Goal: Information Seeking & Learning: Learn about a topic

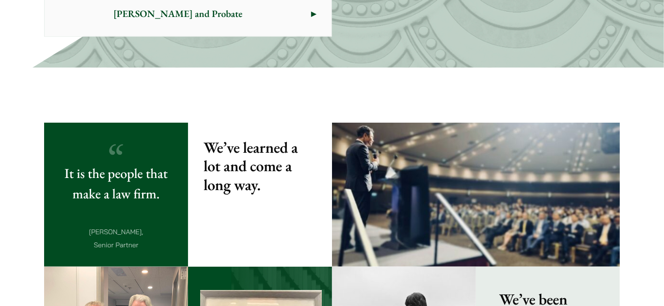
scroll to position [837, 0]
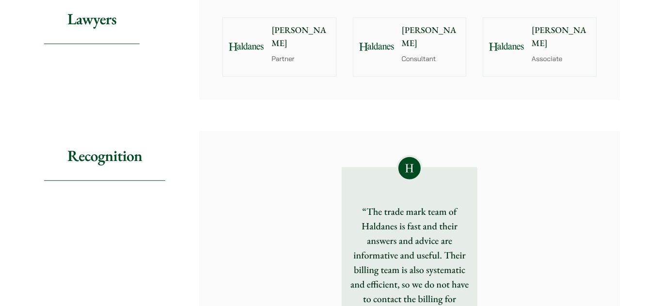
scroll to position [528, 0]
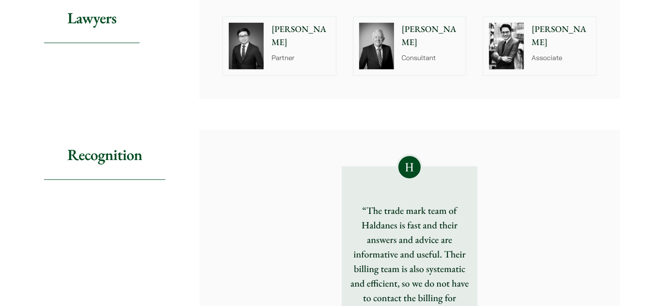
click at [240, 69] on img at bounding box center [246, 46] width 35 height 47
click at [421, 63] on p "Consultant" at bounding box center [431, 58] width 59 height 10
click at [559, 49] on p "Christopher Lin" at bounding box center [560, 36] width 59 height 26
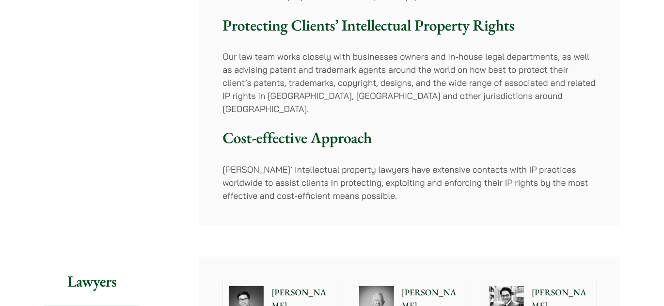
scroll to position [264, 0]
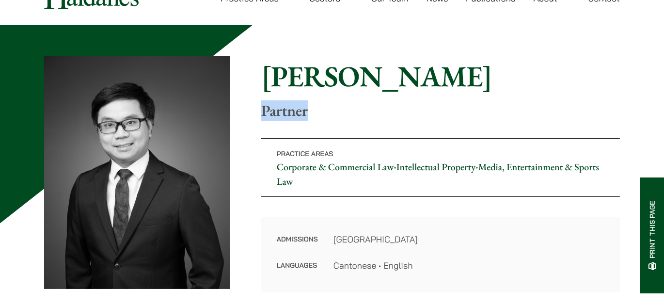
scroll to position [176, 0]
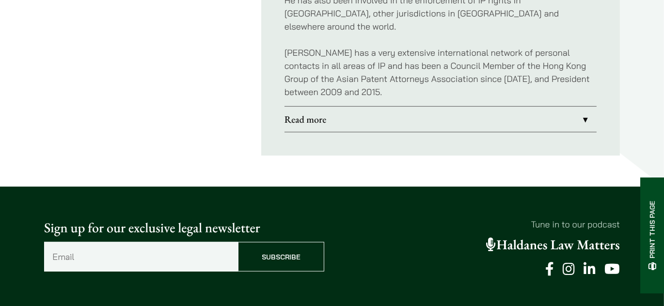
scroll to position [793, 0]
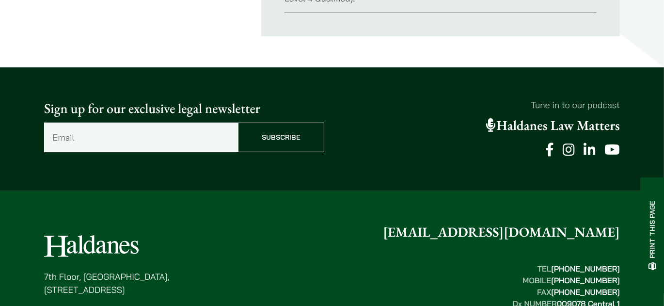
scroll to position [572, 0]
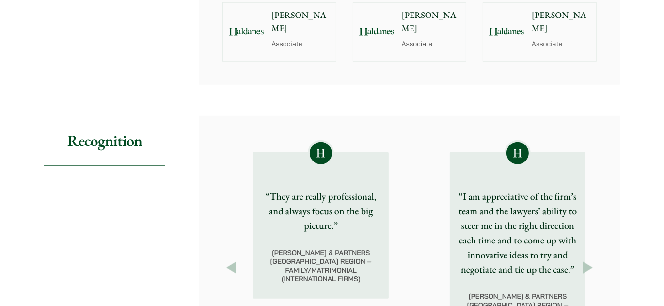
scroll to position [969, 0]
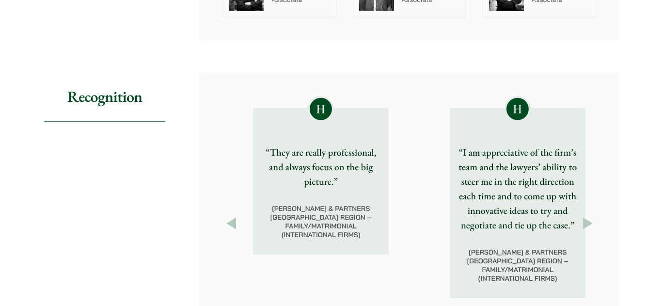
click at [559, 5] on p "Associate" at bounding box center [560, 0] width 59 height 10
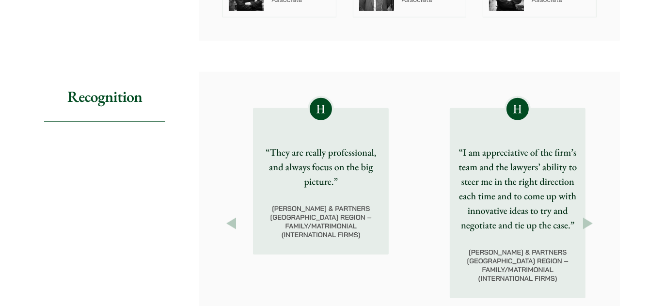
scroll to position [925, 0]
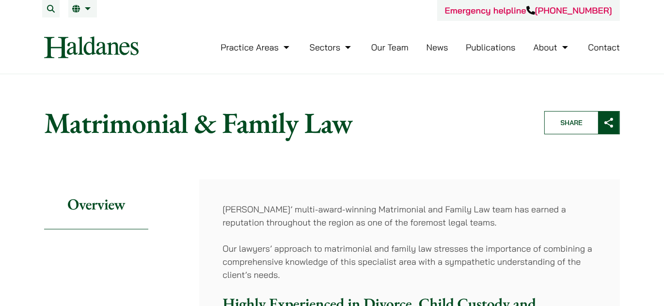
scroll to position [0, 0]
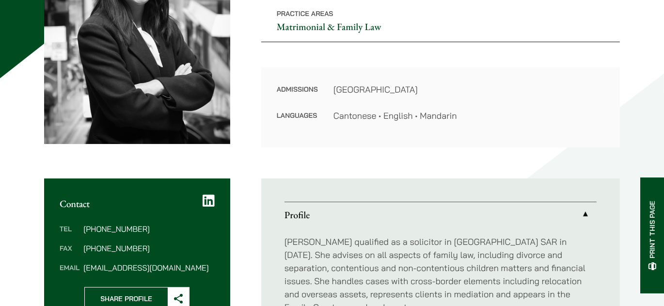
scroll to position [176, 0]
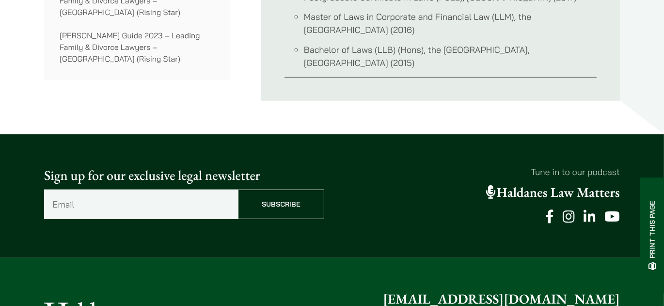
scroll to position [704, 0]
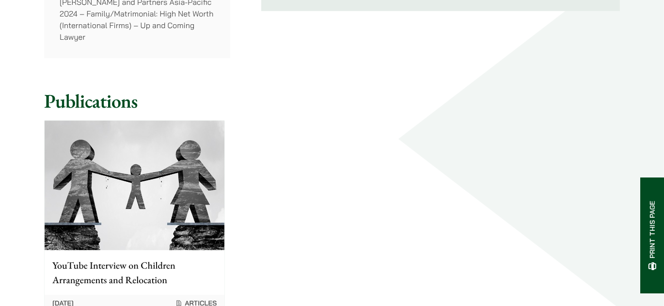
scroll to position [925, 0]
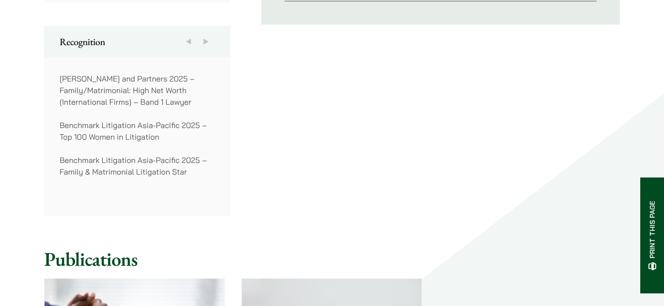
scroll to position [748, 0]
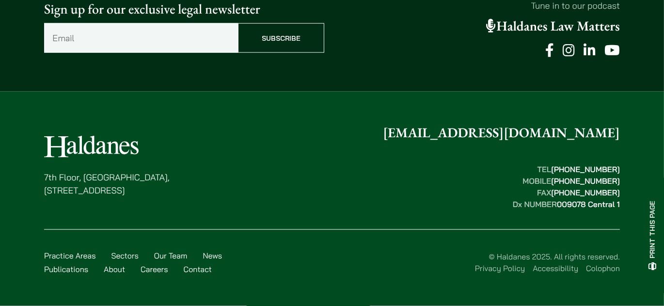
scroll to position [1365, 0]
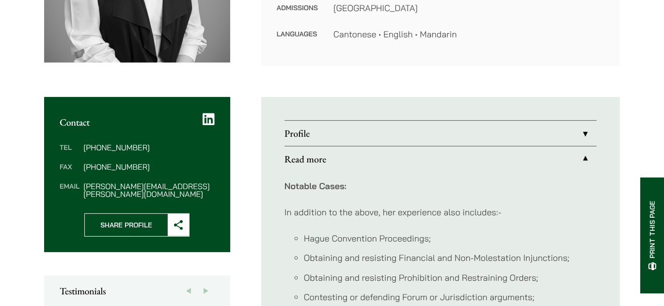
scroll to position [352, 0]
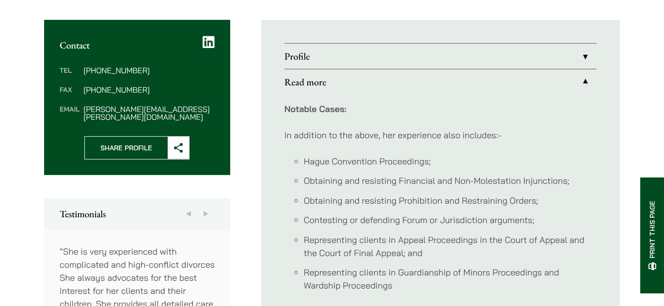
click at [596, 69] on link "Profile" at bounding box center [440, 56] width 312 height 25
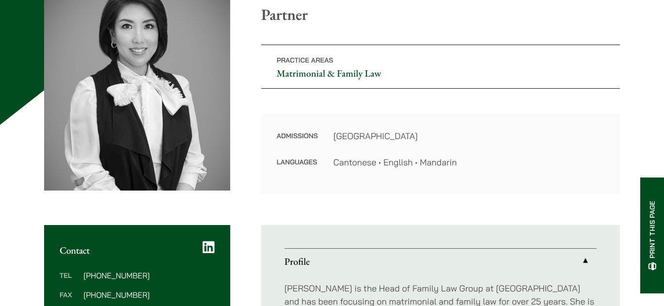
scroll to position [132, 0]
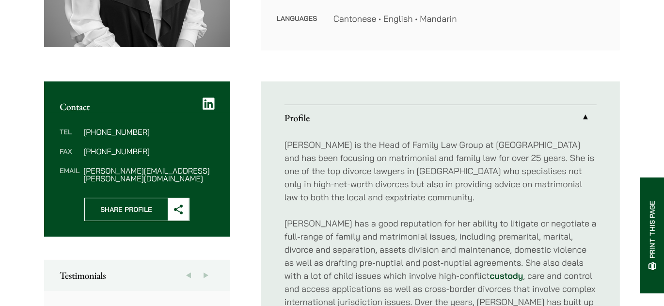
scroll to position [290, 0]
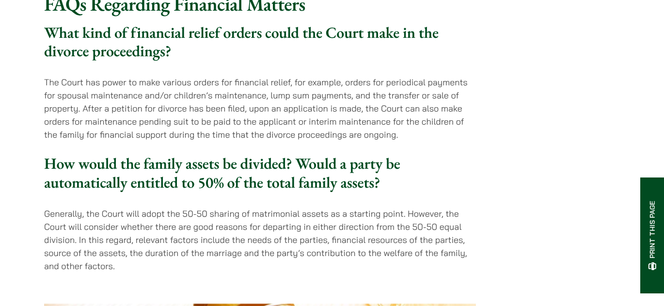
scroll to position [2422, 0]
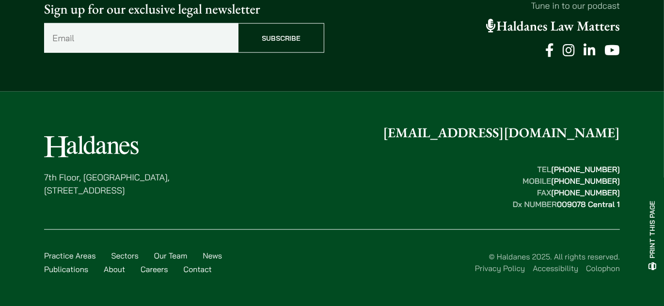
scroll to position [1365, 0]
drag, startPoint x: 597, startPoint y: 249, endPoint x: 592, endPoint y: 248, distance: 6.0
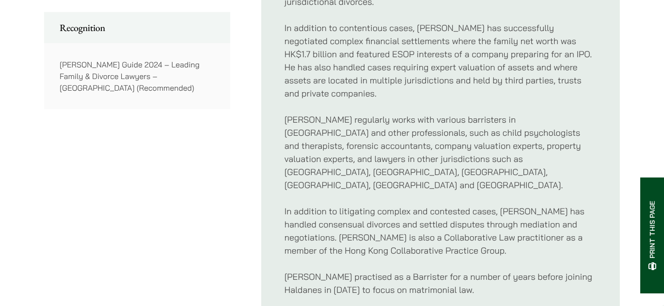
scroll to position [528, 0]
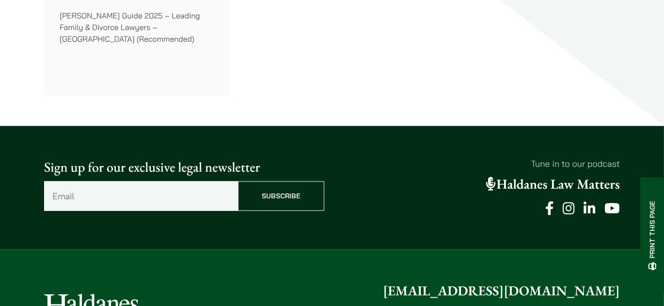
scroll to position [881, 0]
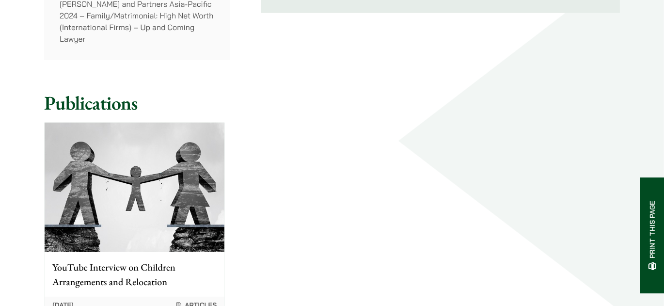
scroll to position [925, 0]
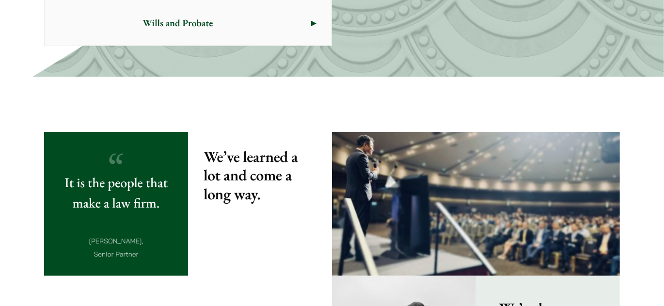
scroll to position [837, 0]
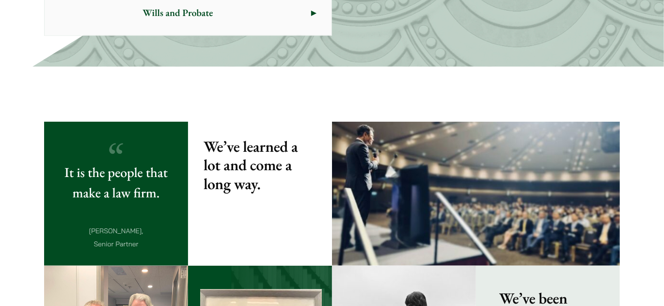
click at [241, 35] on span "Wills and Probate" at bounding box center [178, 13] width 266 height 46
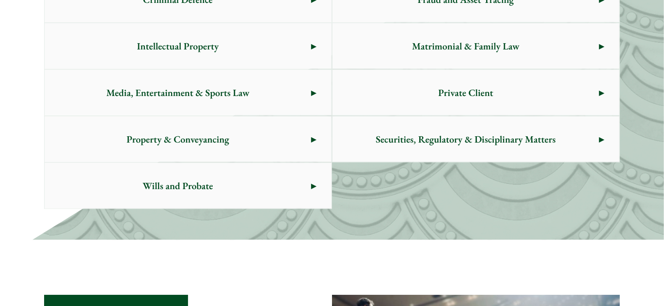
scroll to position [660, 0]
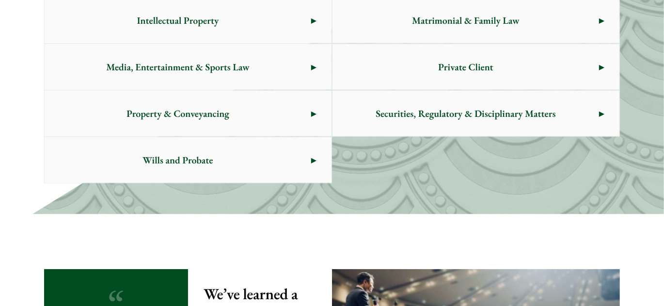
scroll to position [704, 0]
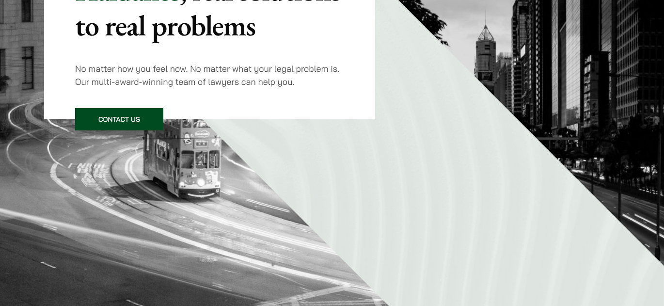
scroll to position [0, 0]
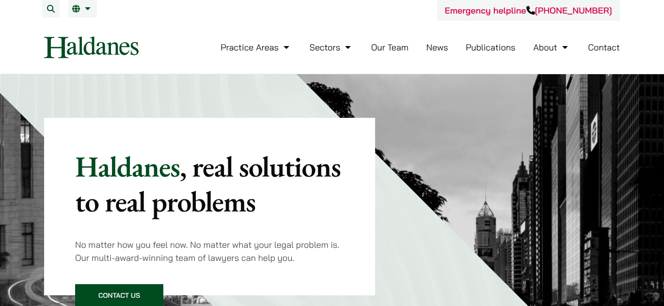
click at [0, 0] on button "Open menu" at bounding box center [0, 0] width 0 height 0
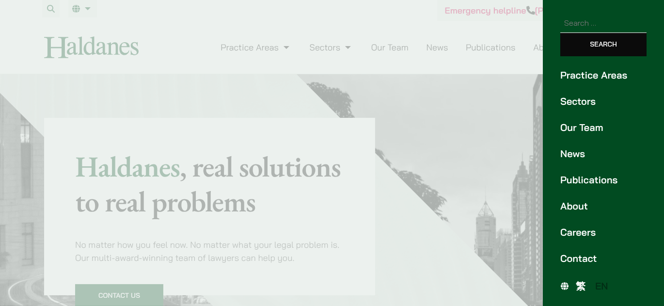
scroll to position [171, 0]
click at [584, 172] on link "Publications" at bounding box center [603, 179] width 86 height 15
click at [585, 225] on link "Careers" at bounding box center [603, 232] width 86 height 15
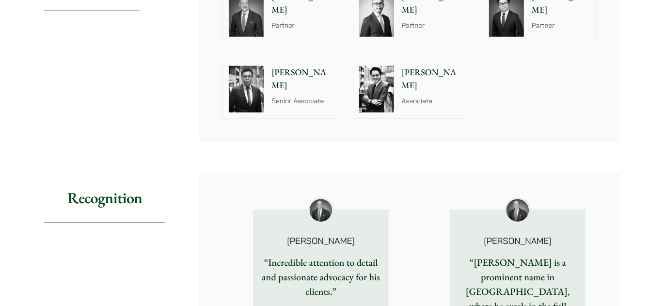
scroll to position [1101, 0]
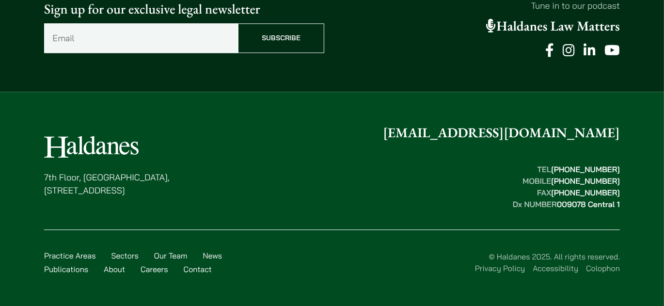
scroll to position [2642, 0]
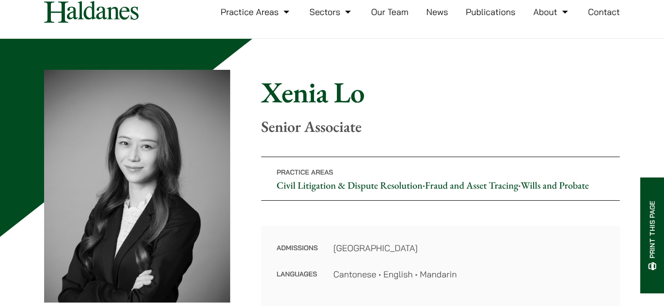
scroll to position [132, 0]
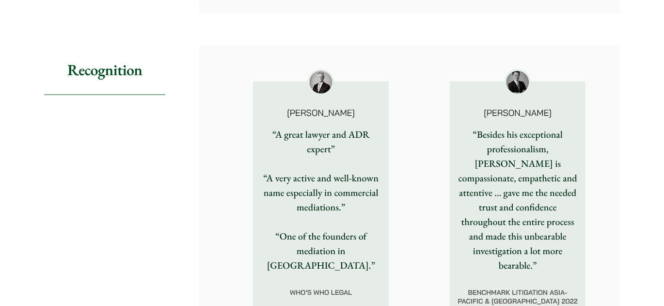
scroll to position [1321, 0]
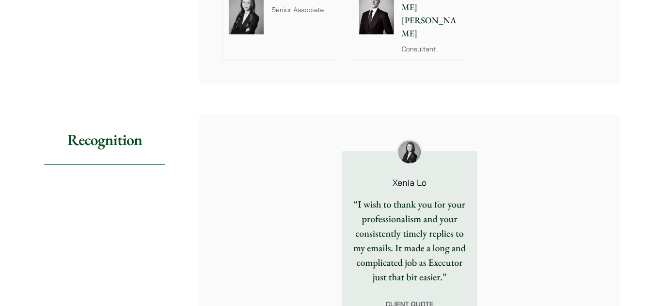
scroll to position [1101, 0]
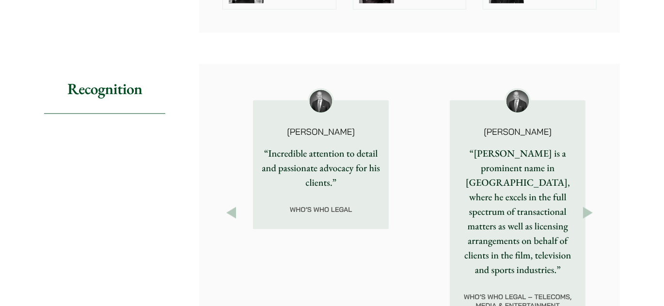
scroll to position [1409, 0]
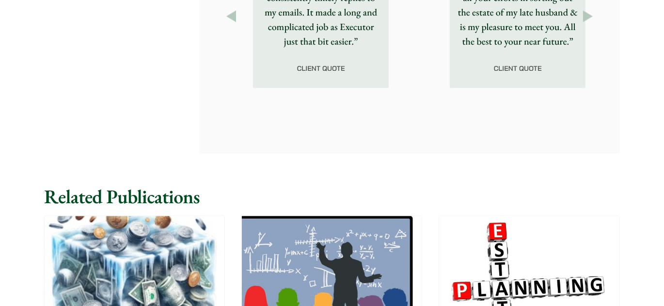
scroll to position [1453, 0]
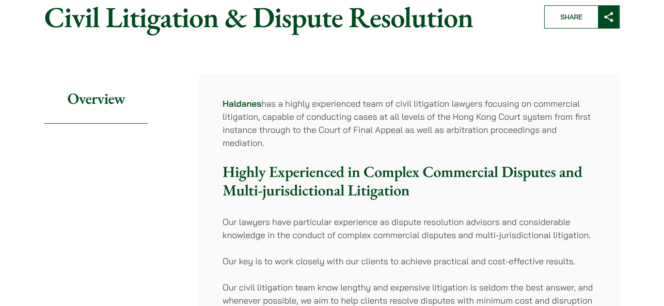
scroll to position [88, 0]
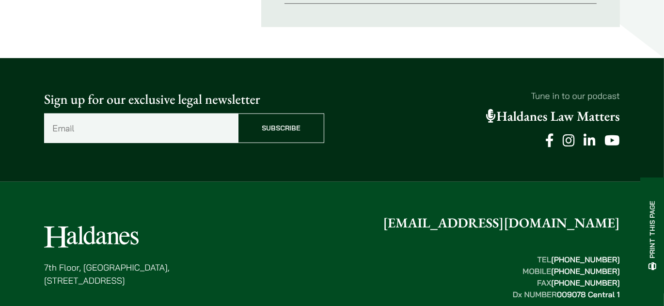
scroll to position [748, 0]
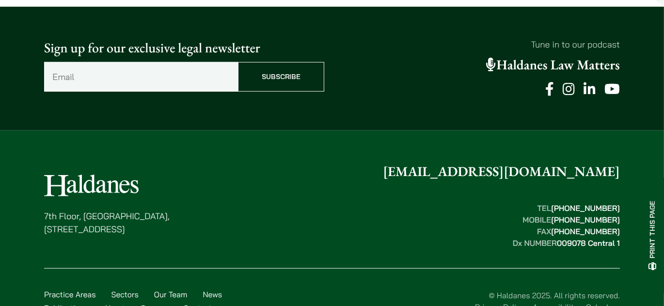
scroll to position [704, 0]
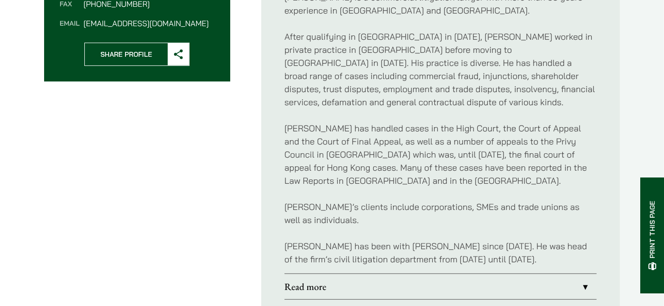
scroll to position [422, 0]
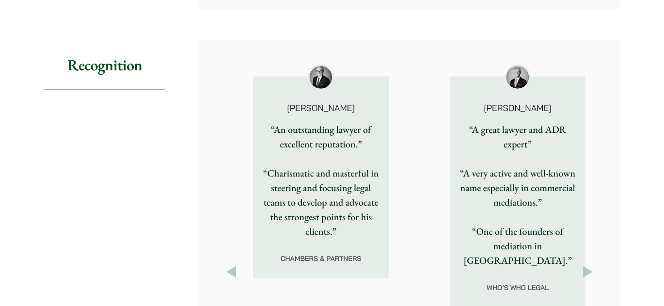
scroll to position [1497, 0]
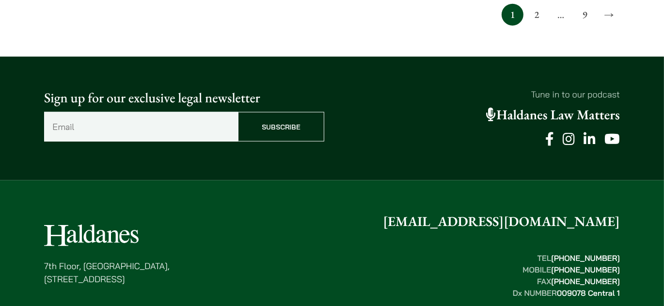
scroll to position [1145, 0]
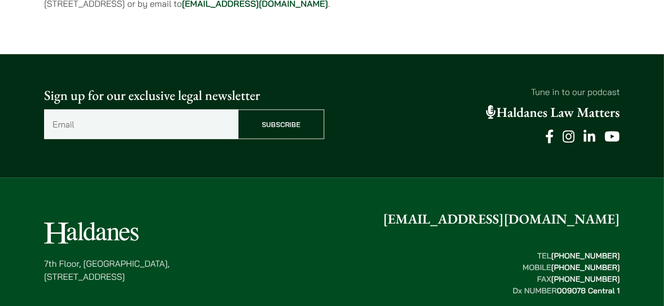
scroll to position [1012, 0]
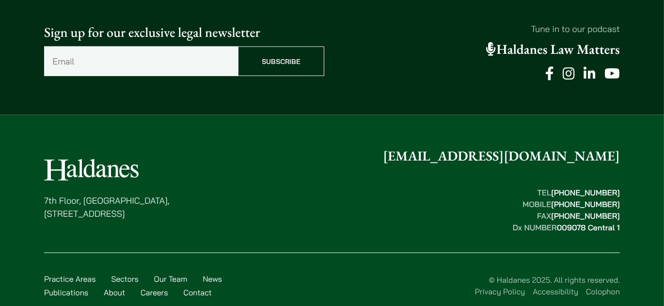
scroll to position [1365, 0]
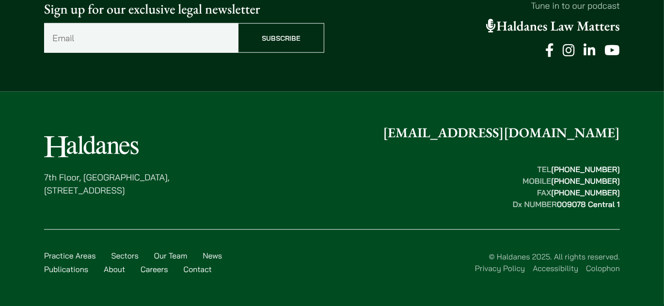
scroll to position [1316, 0]
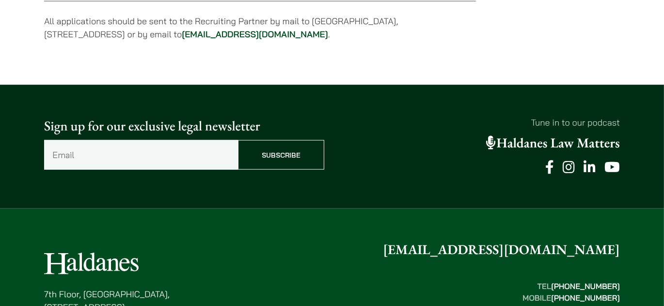
scroll to position [1048, 0]
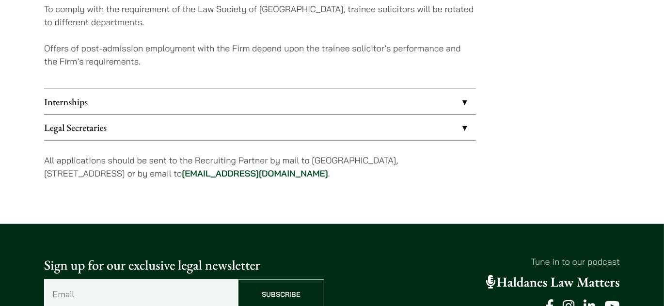
scroll to position [1084, 0]
